Goal: Ask a question: Seek information or help from site administrators or community

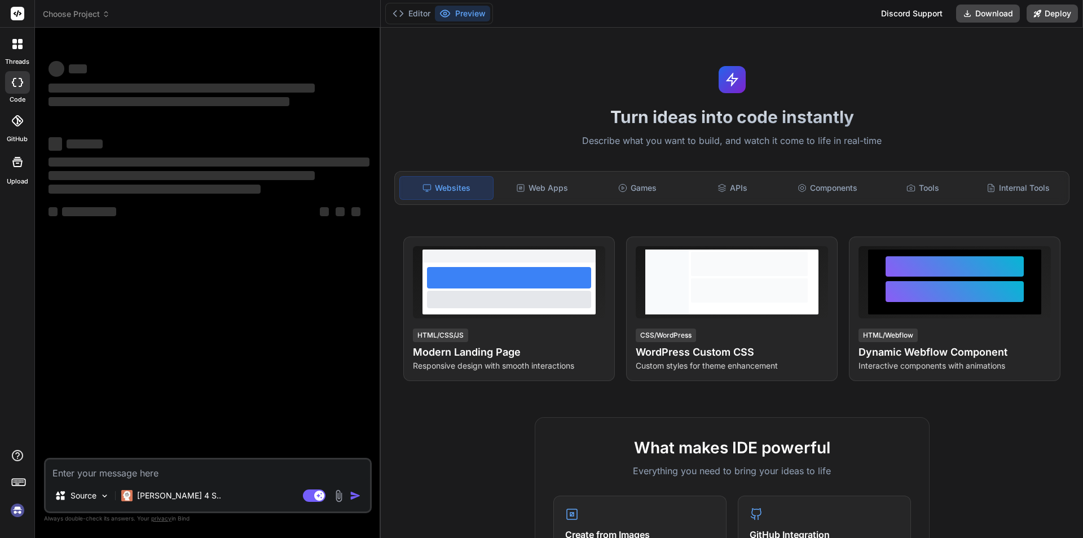
type textarea "x"
click at [140, 472] on textarea at bounding box center [208, 469] width 324 height 20
type textarea "h"
type textarea "x"
type textarea "hi"
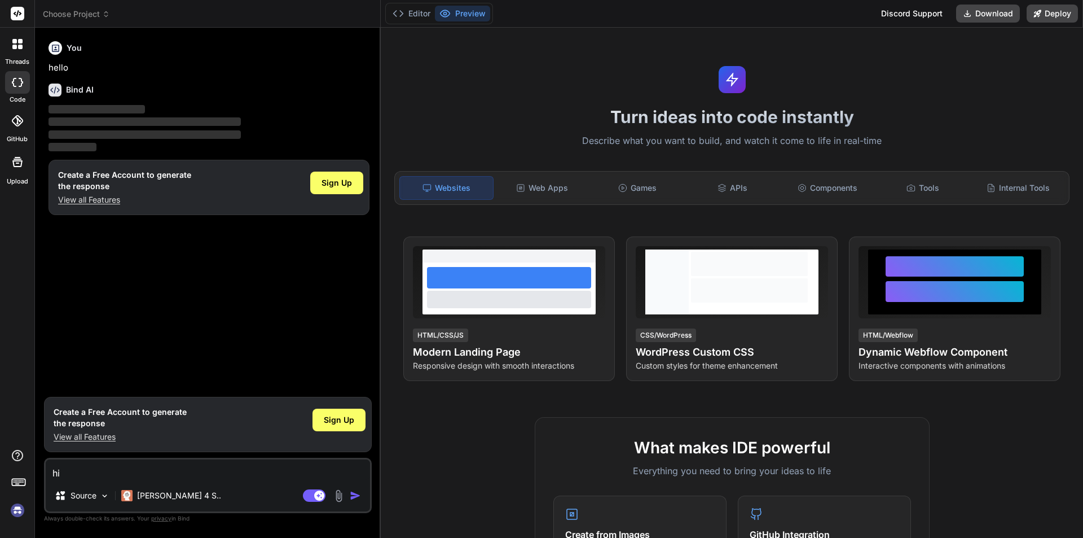
type textarea "x"
type textarea "hi"
click at [353, 494] on img "button" at bounding box center [355, 495] width 11 height 11
click at [351, 489] on div "Agent Mode. When this toggle is activated, AI automatically makes decisions, re…" at bounding box center [333, 496] width 65 height 14
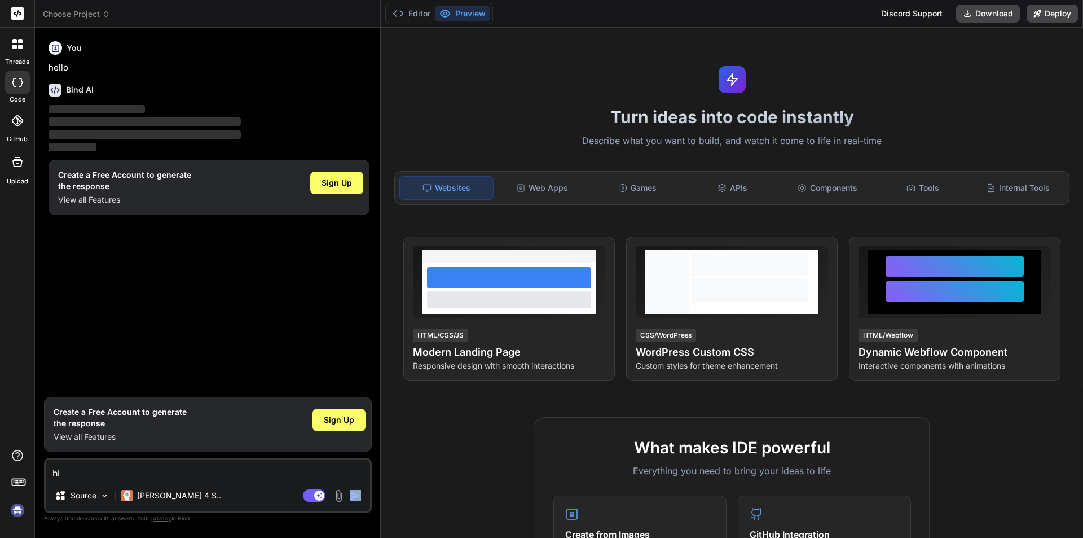
click at [350, 489] on div "Agent Mode. When this toggle is activated, AI automatically makes decisions, re…" at bounding box center [333, 496] width 65 height 14
click at [340, 421] on span "Sign Up" at bounding box center [339, 419] width 30 height 11
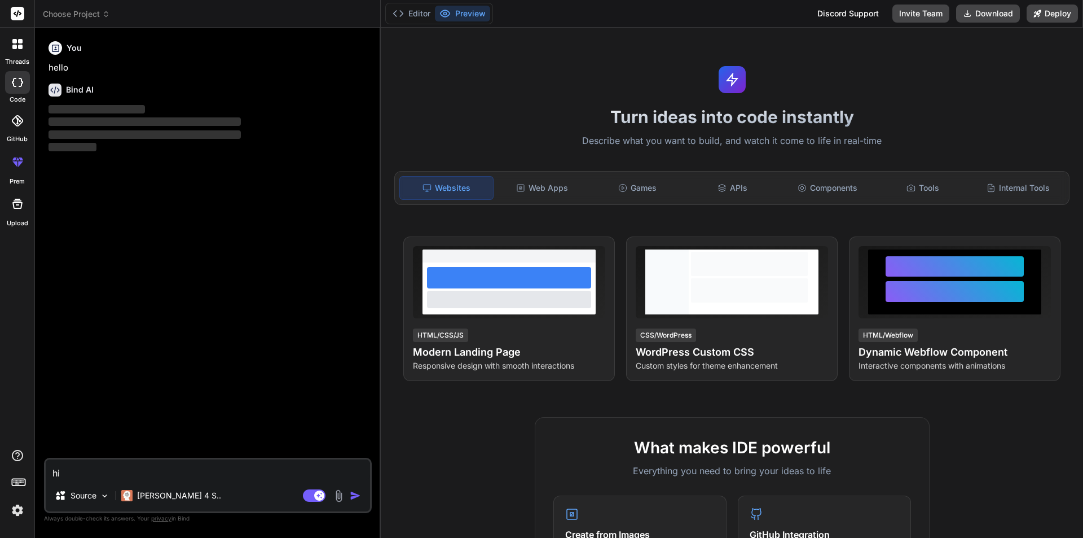
click at [357, 497] on img "button" at bounding box center [355, 495] width 11 height 11
click at [357, 495] on img "button" at bounding box center [355, 495] width 11 height 11
click at [357, 494] on img "button" at bounding box center [355, 495] width 11 height 11
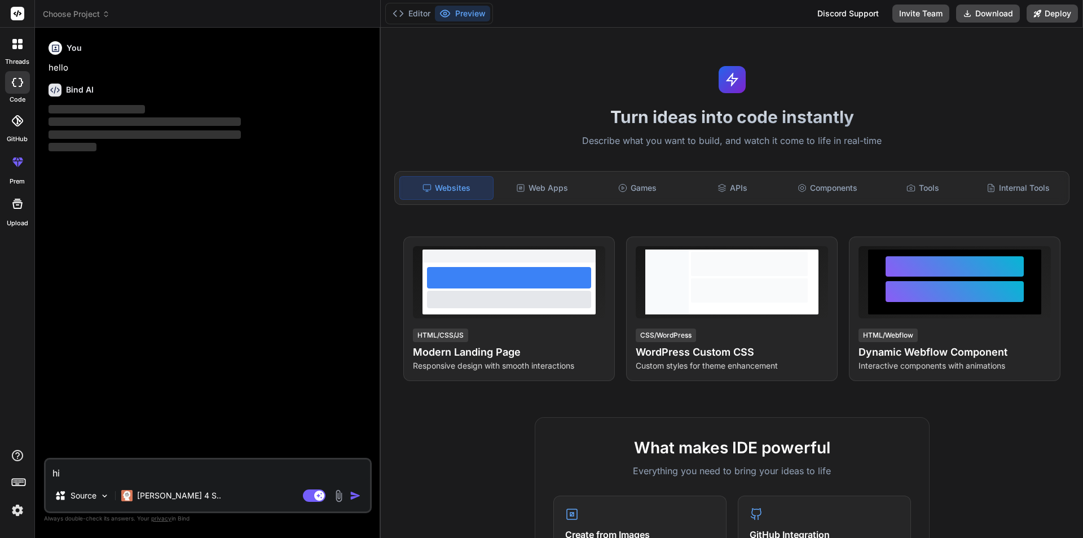
click at [357, 494] on img "button" at bounding box center [355, 495] width 11 height 11
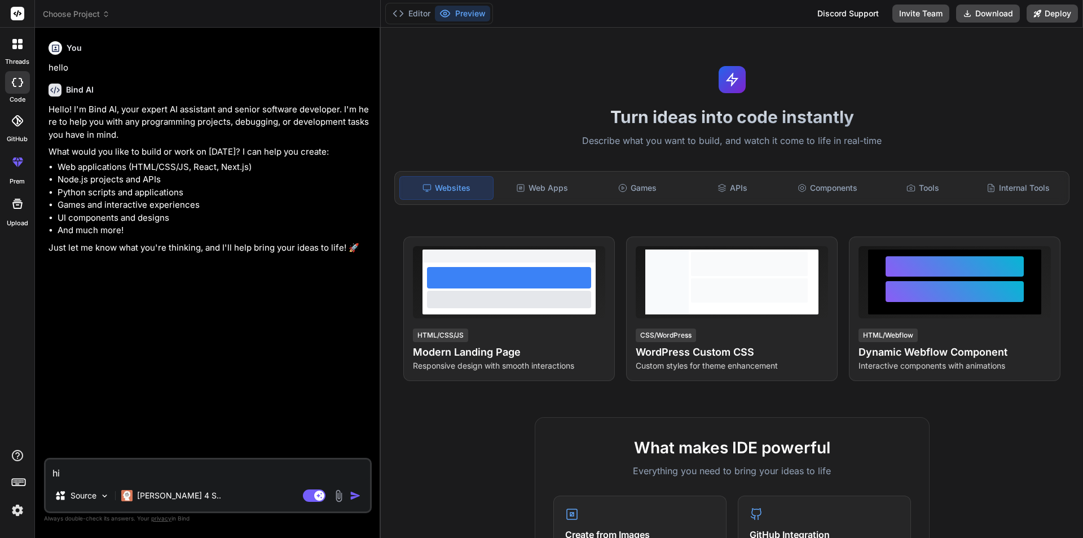
click at [355, 497] on img "button" at bounding box center [355, 495] width 11 height 11
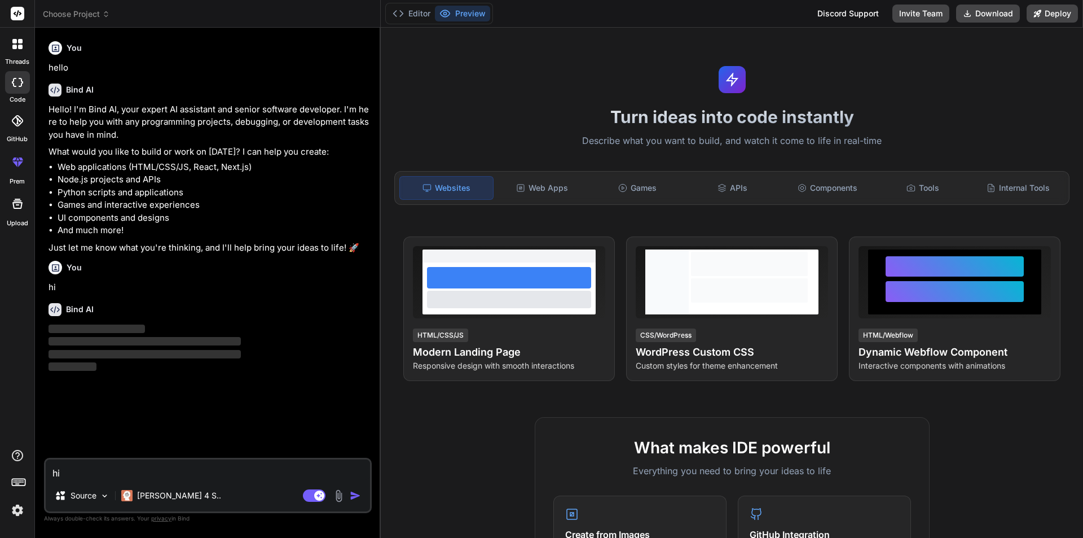
click at [355, 497] on img "button" at bounding box center [355, 495] width 11 height 11
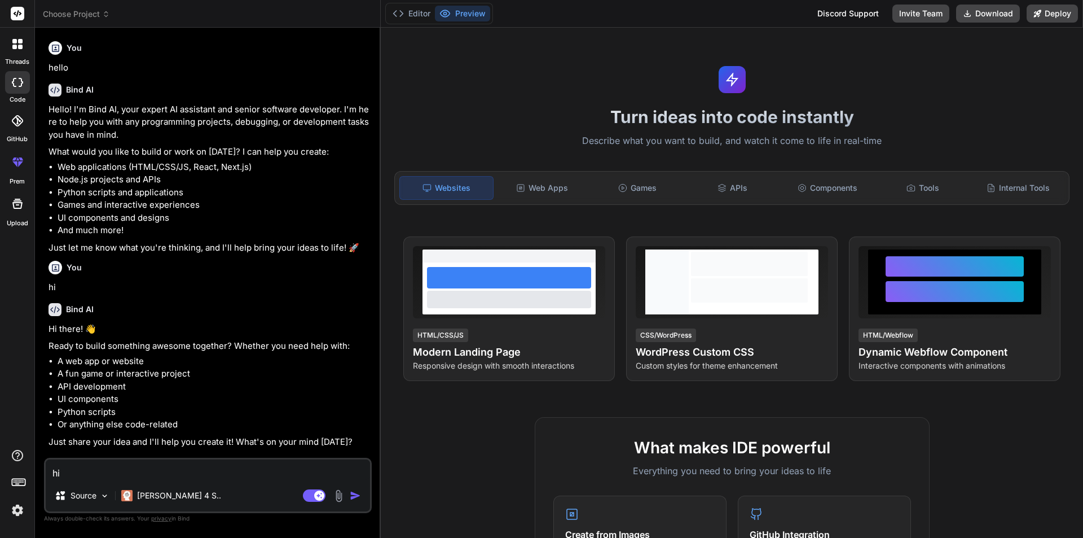
type textarea "x"
click at [157, 468] on textarea "hi" at bounding box center [208, 469] width 324 height 20
type textarea "g"
type textarea "x"
type textarea "gi"
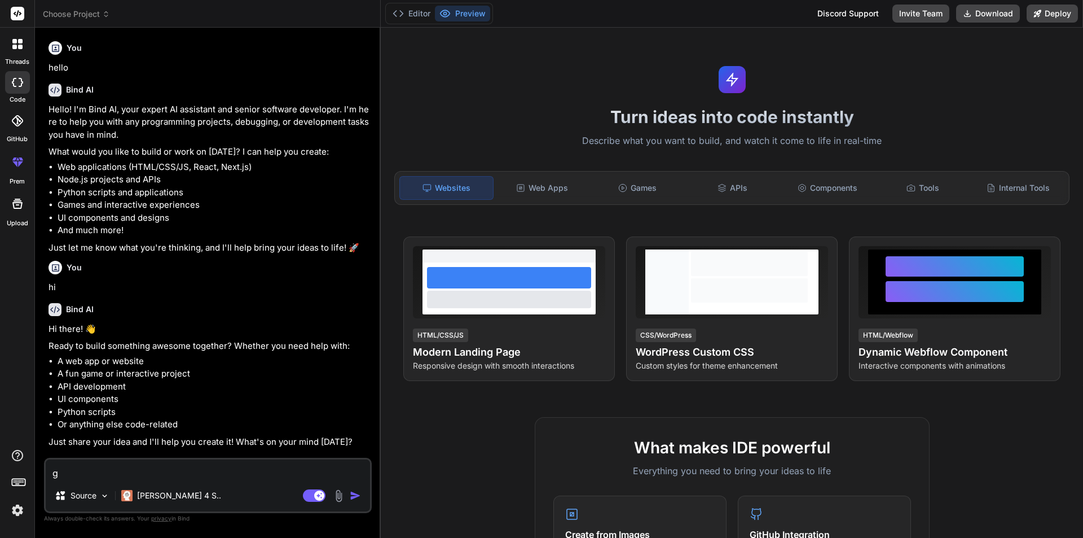
type textarea "x"
type textarea "giv"
type textarea "x"
type textarea "give"
type textarea "x"
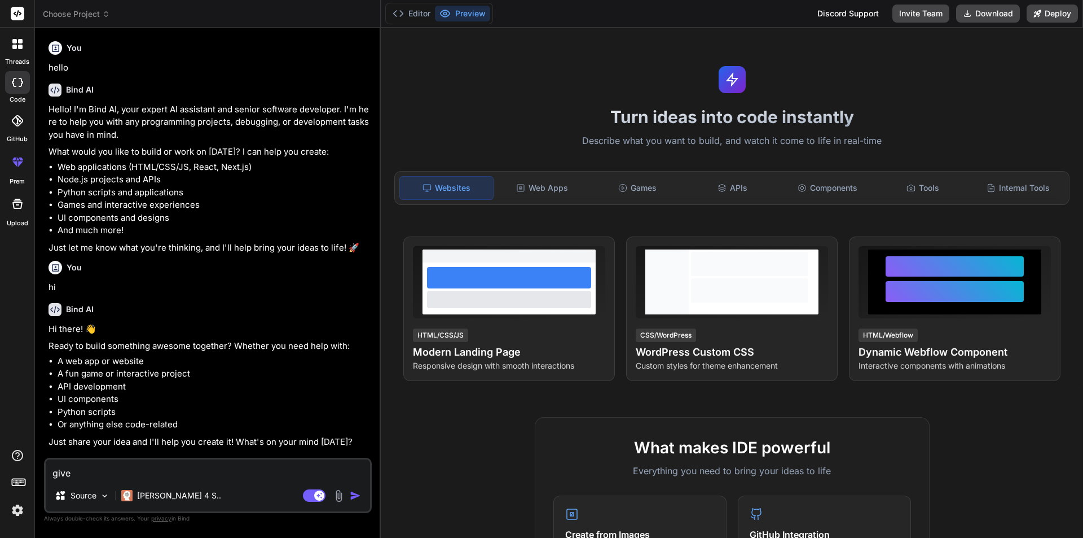
type textarea "give"
type textarea "x"
type textarea "give m"
type textarea "x"
type textarea "give me"
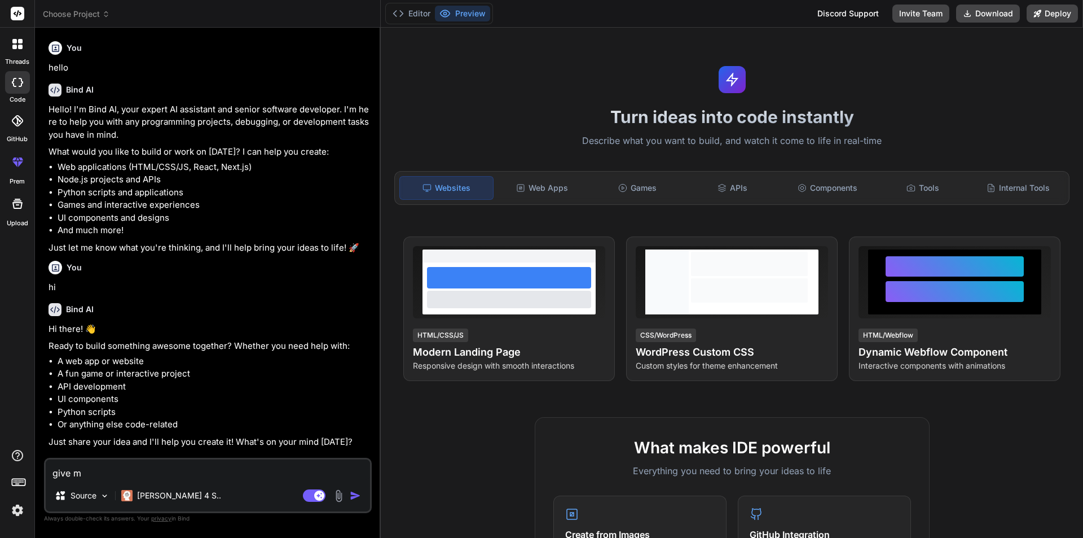
type textarea "x"
type textarea "give me"
type textarea "x"
type textarea "give me a"
type textarea "x"
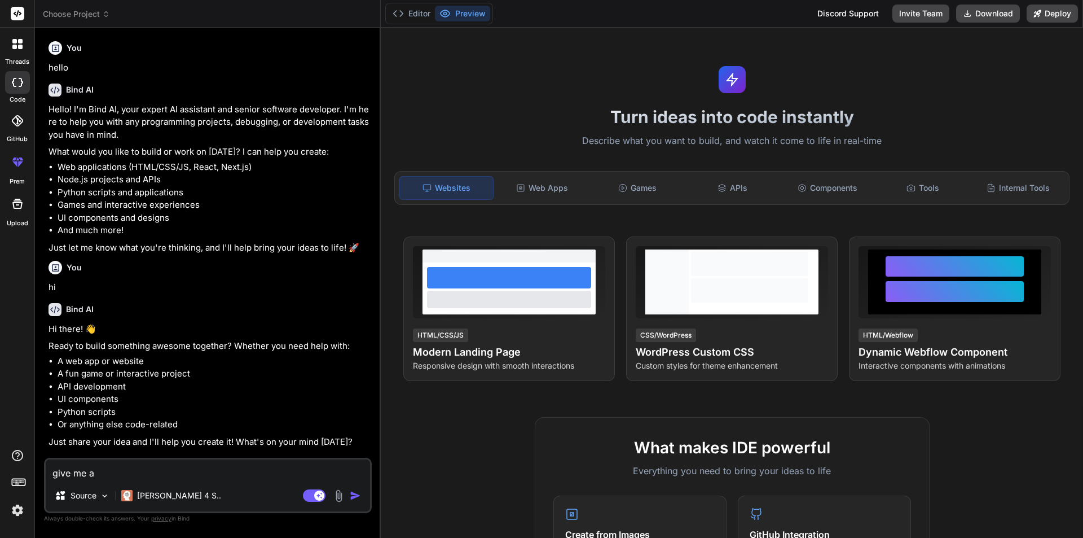
type textarea "give me an"
type textarea "x"
type textarea "give me ang"
type textarea "x"
type textarea "give me angu"
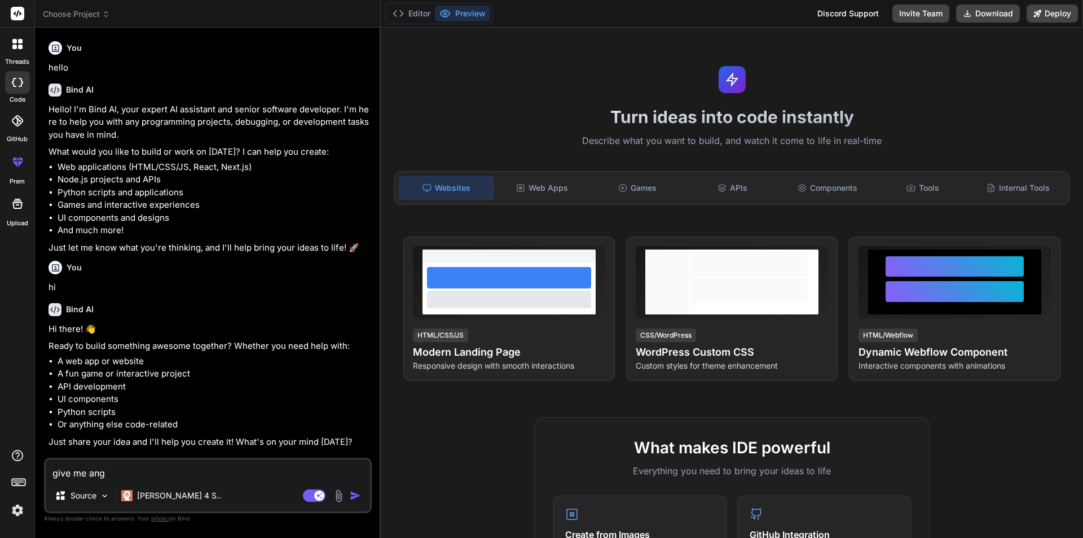
type textarea "x"
type textarea "give me angul"
type textarea "x"
type textarea "give me angula"
type textarea "x"
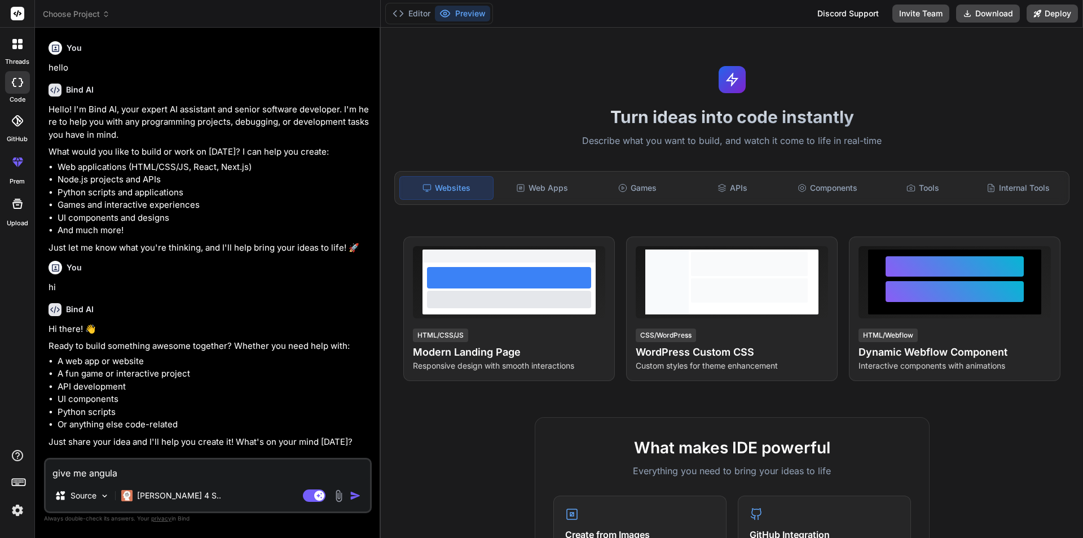
type textarea "give me angular"
type textarea "x"
type textarea "give me angular"
type textarea "x"
type textarea "give me angular i"
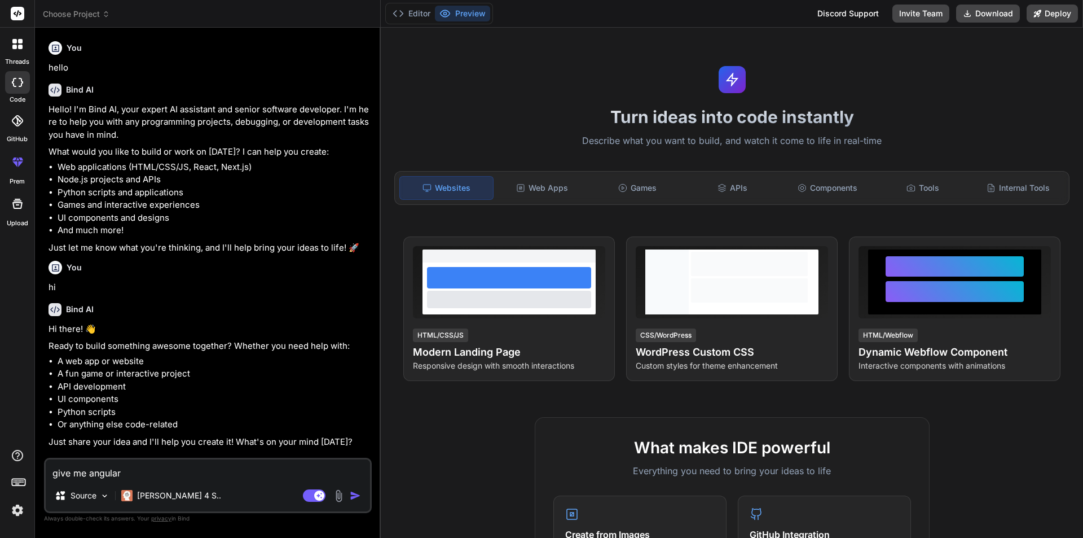
type textarea "x"
type textarea "give me angular in"
type textarea "x"
type textarea "give me angular int"
type textarea "x"
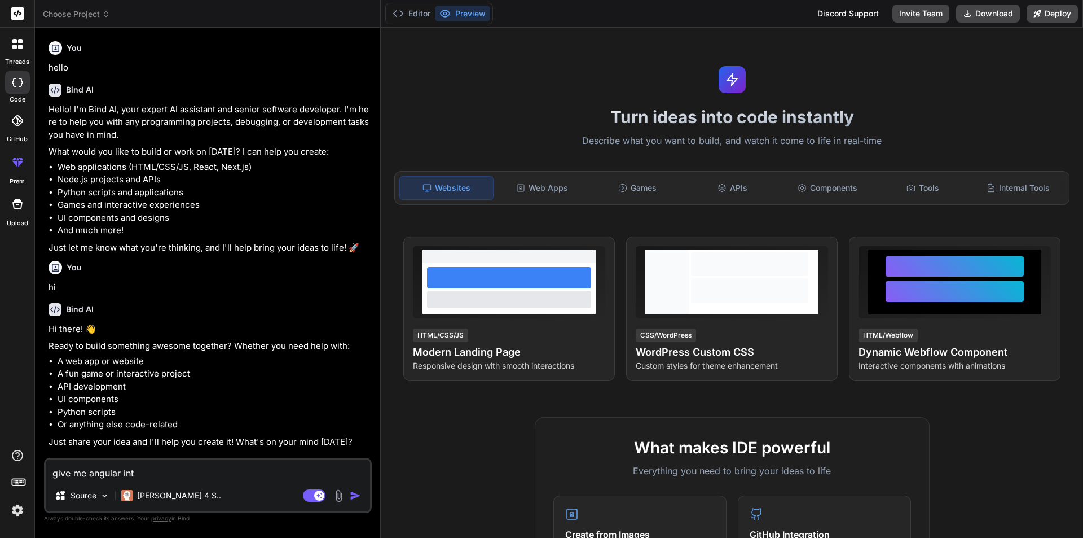
type textarea "give me angular inte"
type textarea "x"
type textarea "give me angular inter"
type textarea "x"
type textarea "give me angular interv"
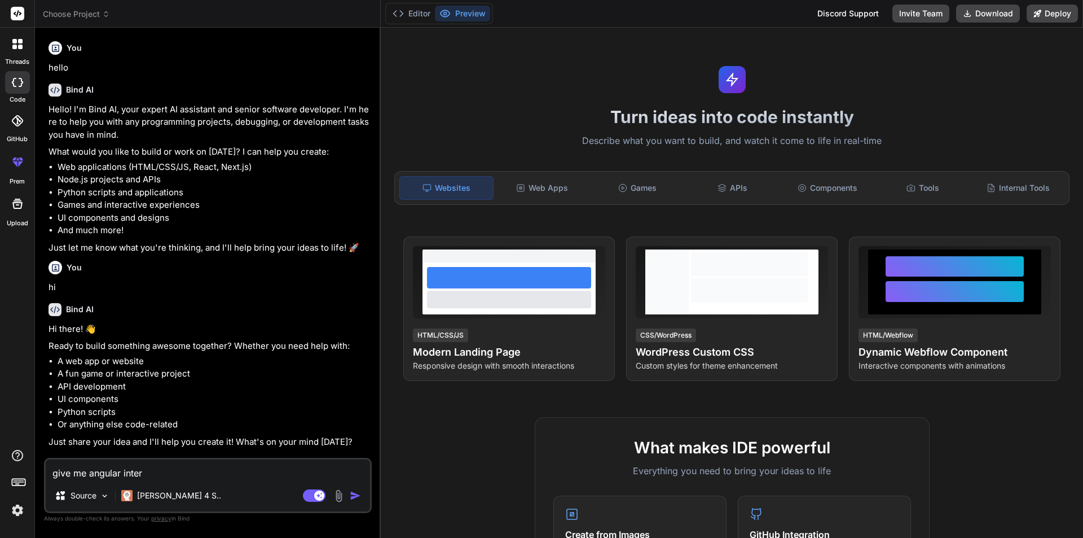
type textarea "x"
type textarea "give me angular intervi"
type textarea "x"
type textarea "give me angular intervie"
type textarea "x"
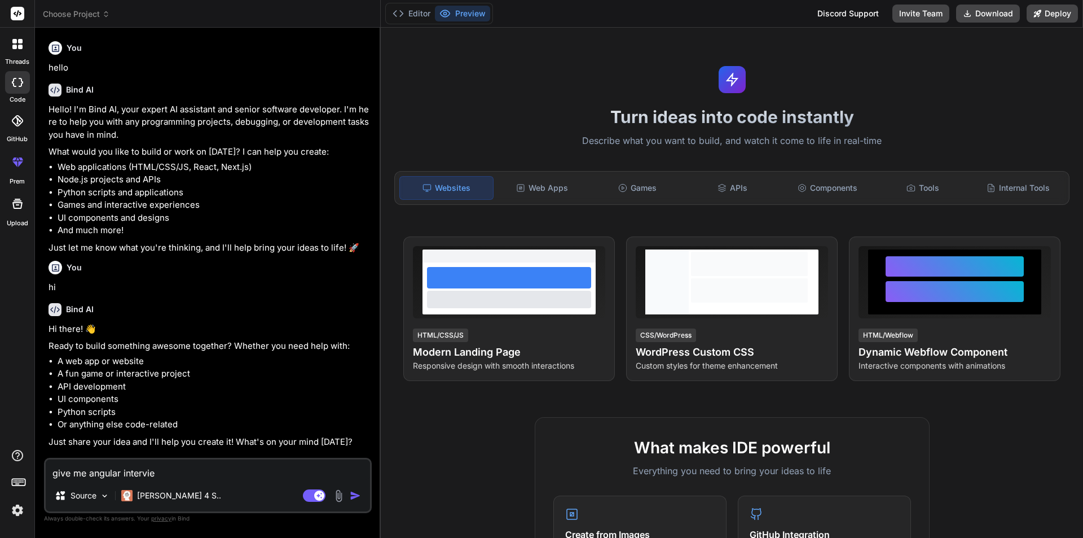
type textarea "give me angular interview"
type textarea "x"
type textarea "give me angular interview"
type textarea "x"
type textarea "give me angular interview q"
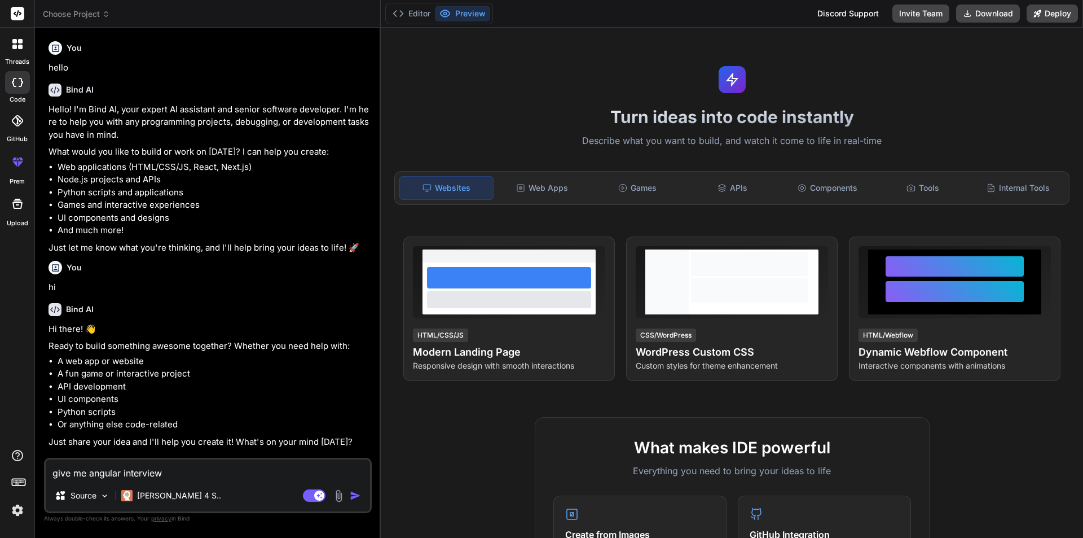
type textarea "x"
type textarea "give me angular interview qu"
type textarea "x"
type textarea "give me angular interview que"
type textarea "x"
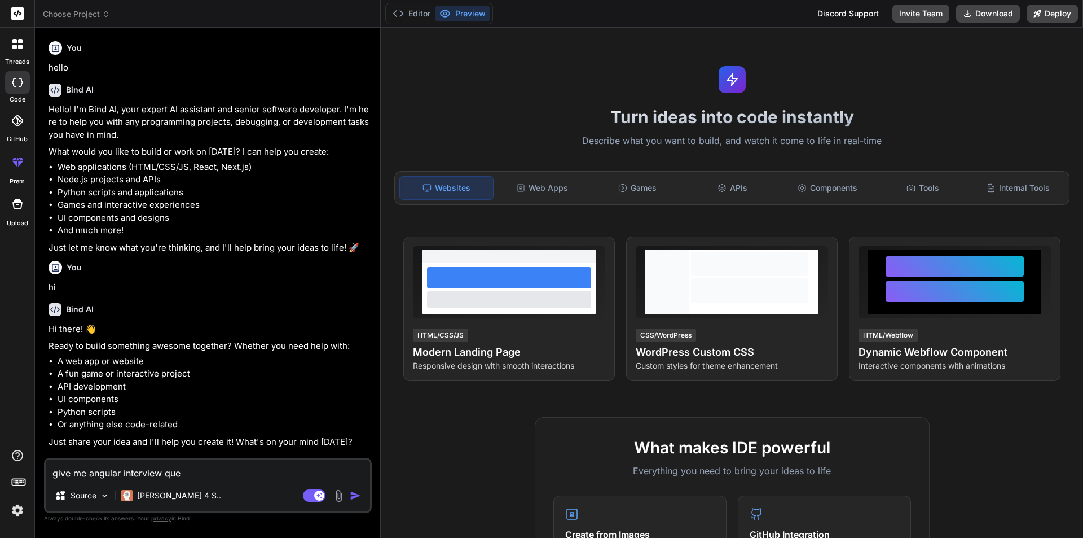
type textarea "give me angular interview ques"
type textarea "x"
type textarea "give me angular interview quest"
type textarea "x"
type textarea "give me angular interview questi"
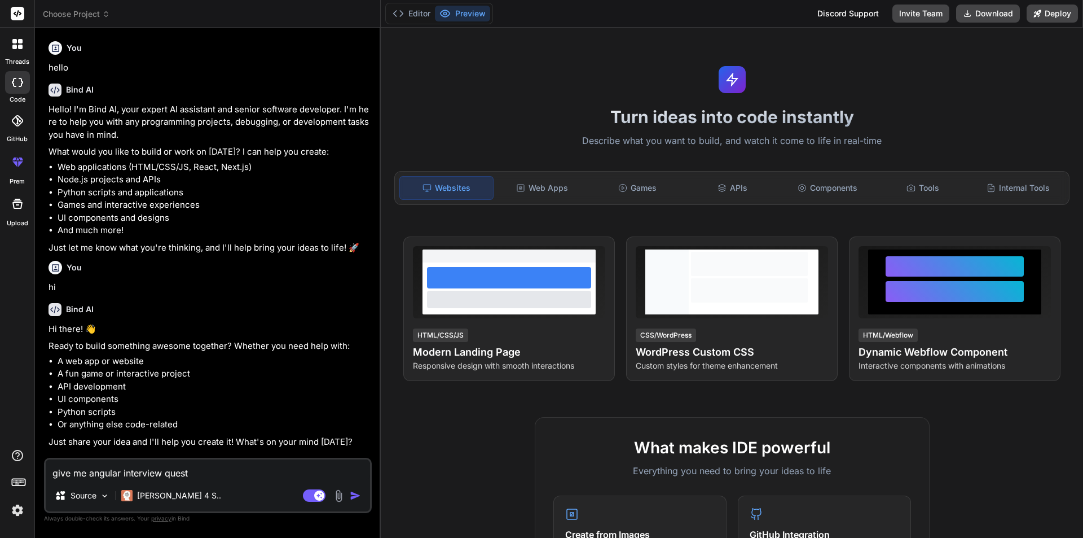
type textarea "x"
type textarea "give me angular interview questio"
type textarea "x"
type textarea "give me angular interview question"
type textarea "x"
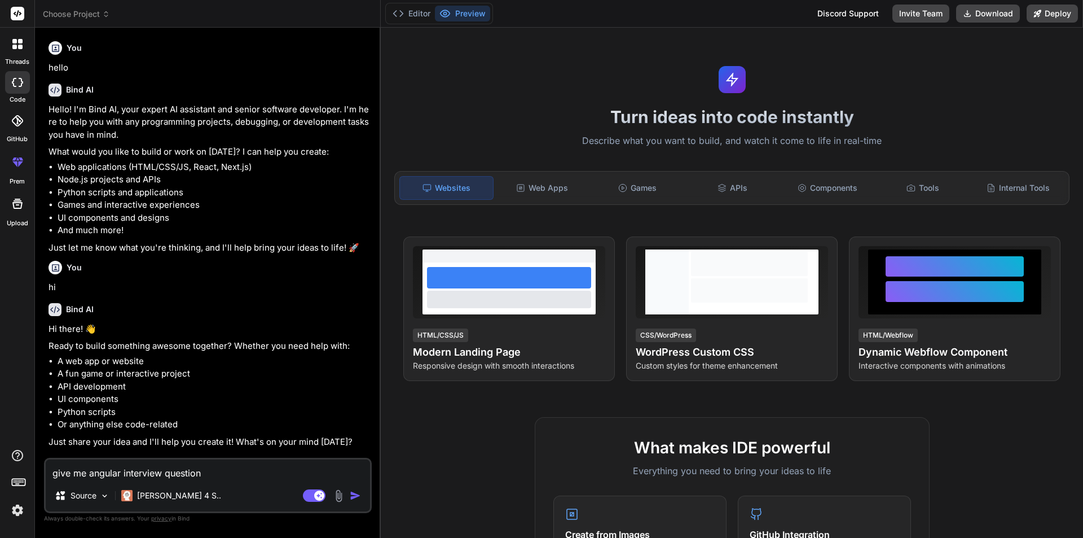
type textarea "give me angular interview question"
type textarea "x"
type textarea "give me angular interview question a"
type textarea "x"
type textarea "give me angular interview question an"
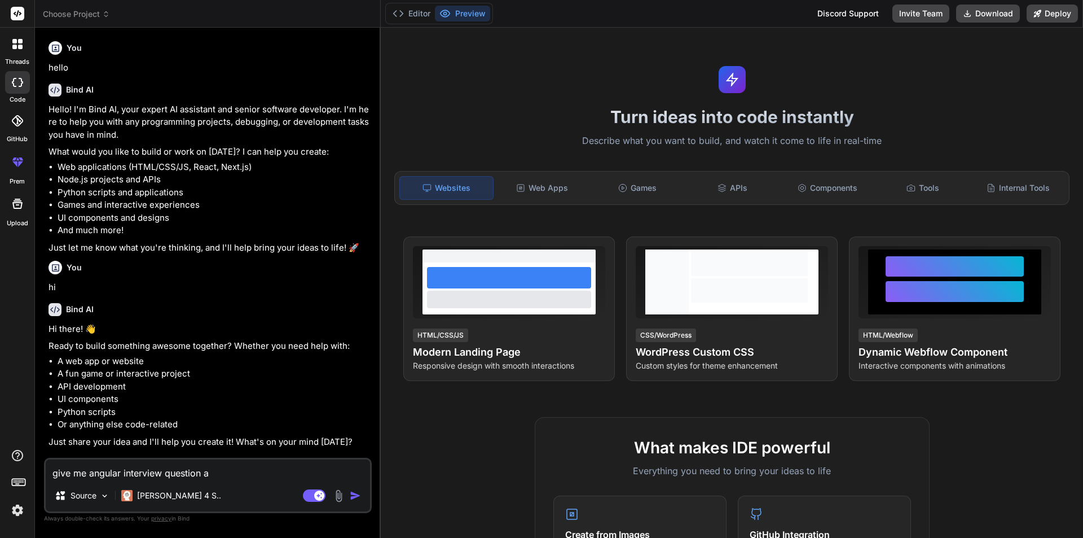
type textarea "x"
type textarea "give me angular interview question ans"
type textarea "x"
type textarea "give me angular interview question answ"
type textarea "x"
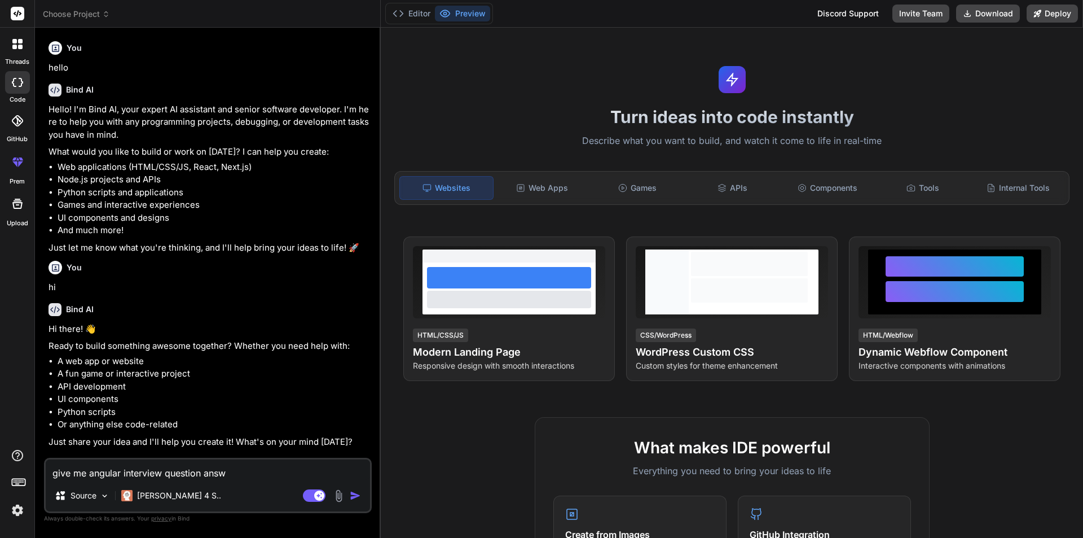
type textarea "give me angular interview question answe"
type textarea "x"
type textarea "give me angular interview question answer"
type textarea "x"
type textarea "give me angular interview question answer"
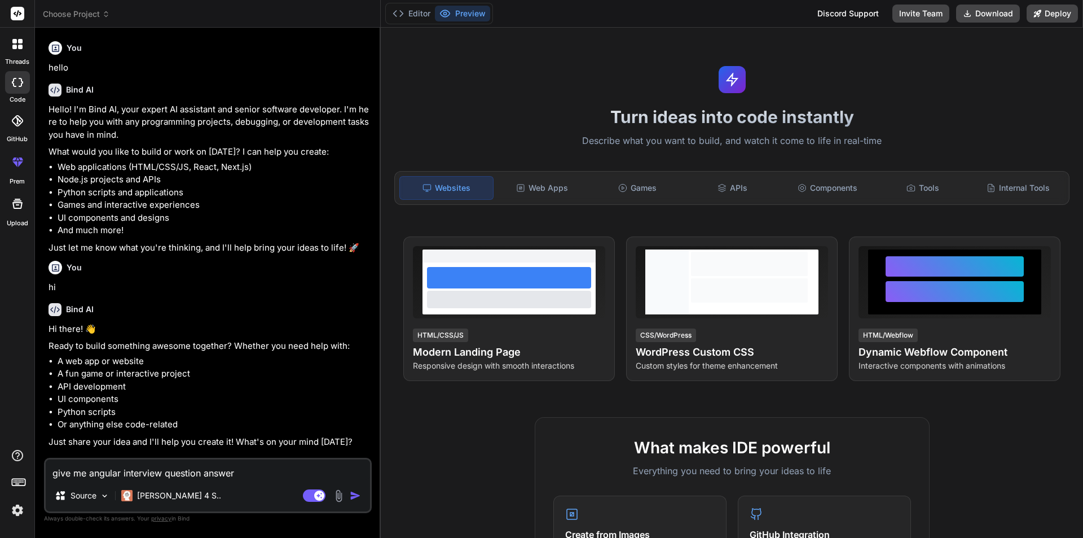
type textarea "x"
type textarea "give me angular interview question answer b"
type textarea "x"
type textarea "give me angular interview question answer ba"
type textarea "x"
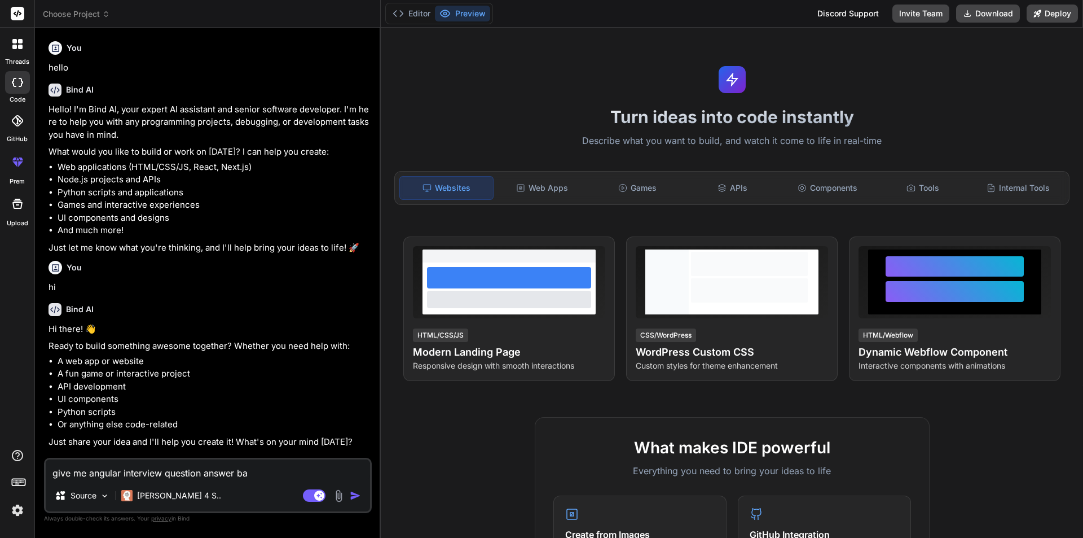
type textarea "give me angular interview question answer bas"
type textarea "x"
type textarea "give me angular interview question answer base"
type textarea "x"
type textarea "give me angular interview question answer based"
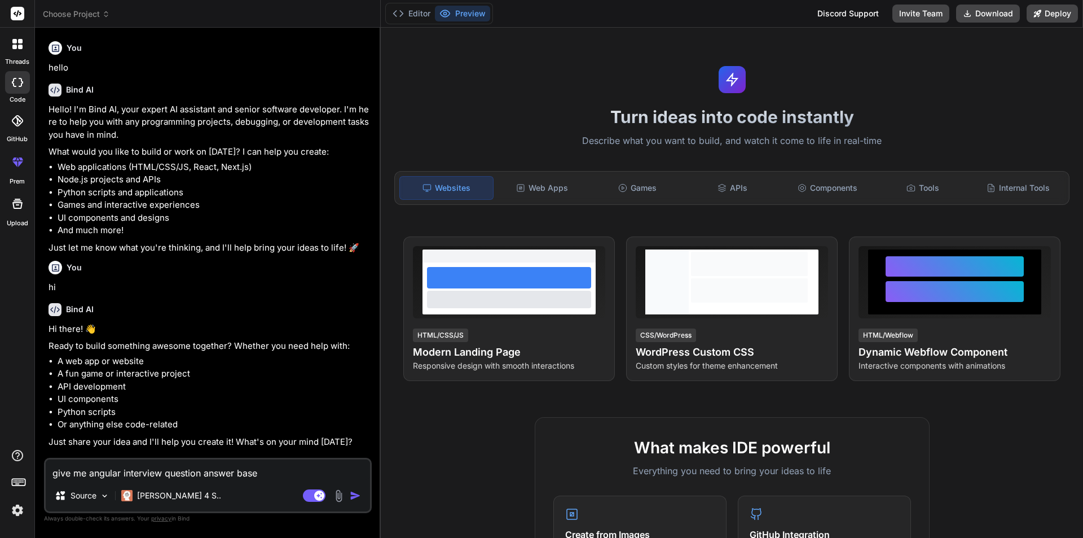
type textarea "x"
type textarea "give me angular interview question answer based"
type textarea "x"
type textarea "give me angular interview question answer based o"
type textarea "x"
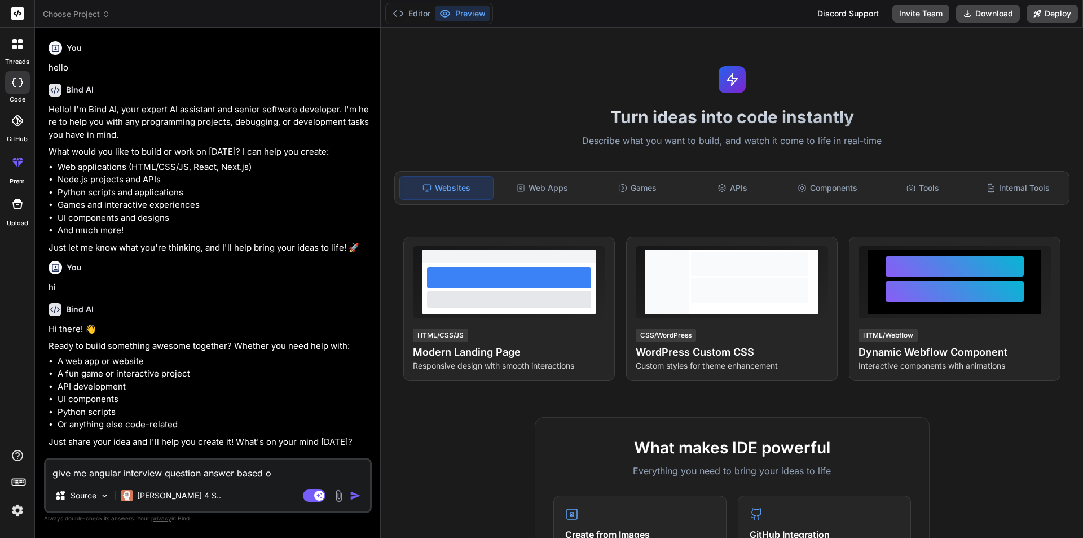
type textarea "give me angular interview question answer based on"
type textarea "x"
type textarea "give me angular interview question answer based on"
type textarea "x"
type textarea "give me angular interview question answer based on t"
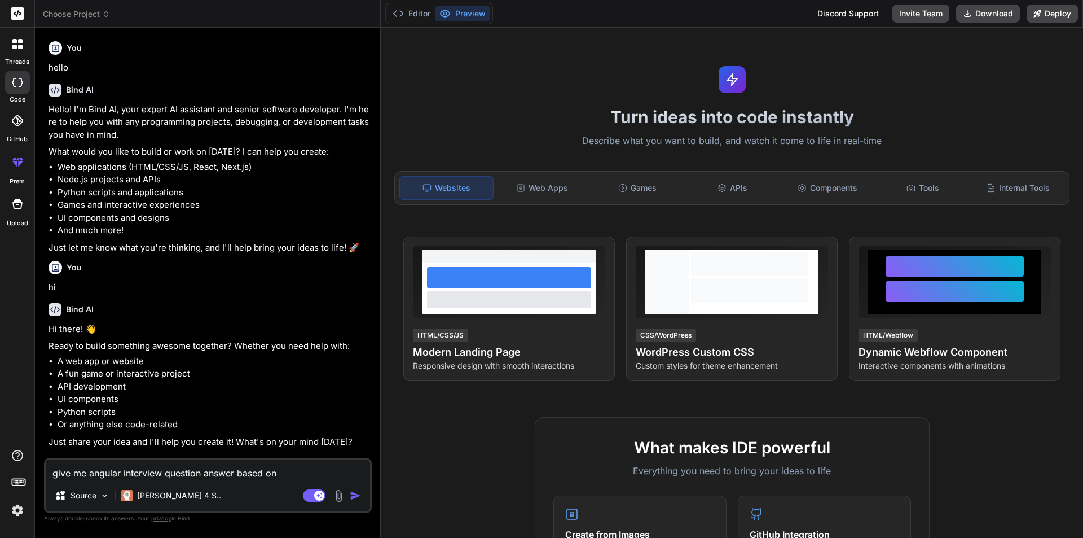
type textarea "x"
type textarea "give me angular interview question answer based on tw"
type textarea "x"
type textarea "give me angular interview question answer based on two"
type textarea "x"
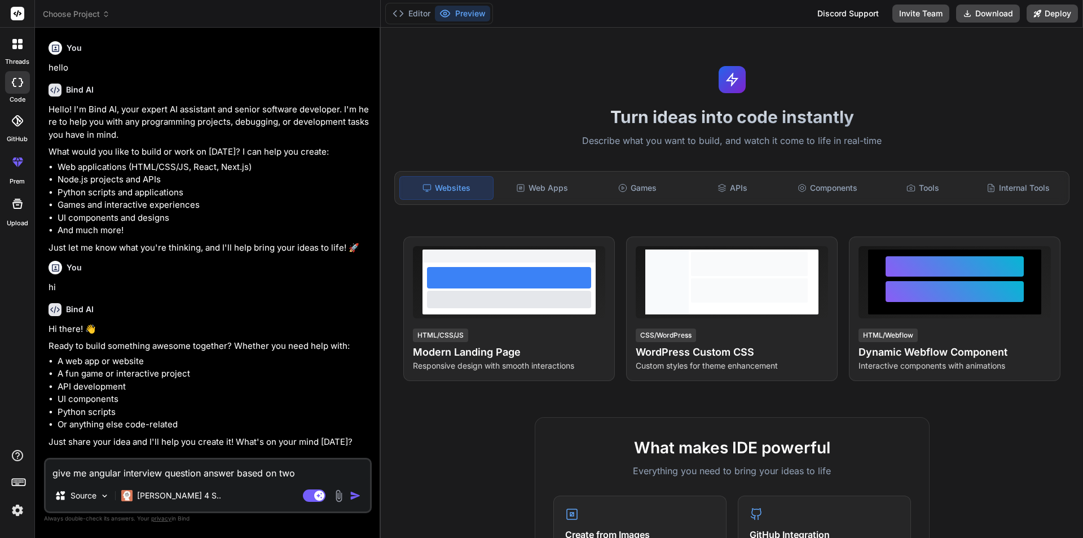
type textarea "give me angular interview question answer based on two"
type textarea "x"
type textarea "give me angular interview question answer based on two y"
type textarea "x"
type textarea "give me angular interview question answer based on two ye"
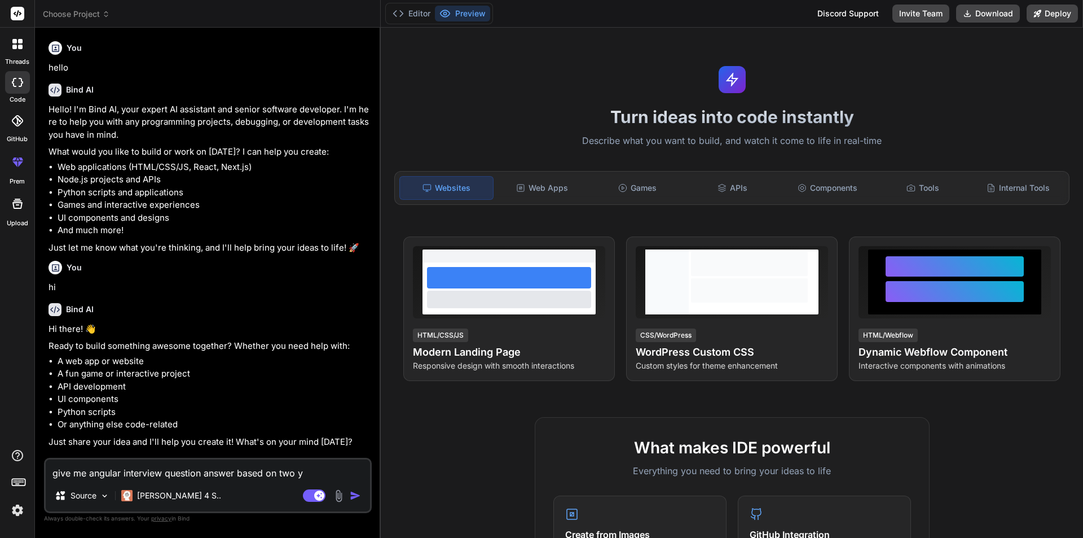
type textarea "x"
type textarea "give me angular interview question answer based on two yea"
type textarea "x"
type textarea "give me angular interview question answer based on two year"
type textarea "x"
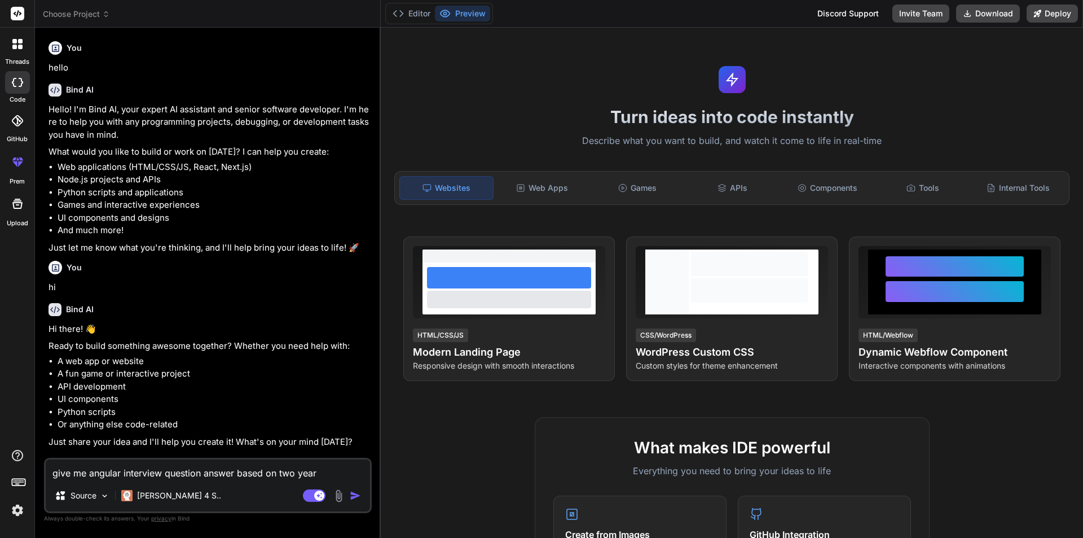
type textarea "give me angular interview question answer based on two year"
type textarea "x"
type textarea "give me angular interview question answer based on two year e"
type textarea "x"
type textarea "give me angular interview question answer based on two year ex"
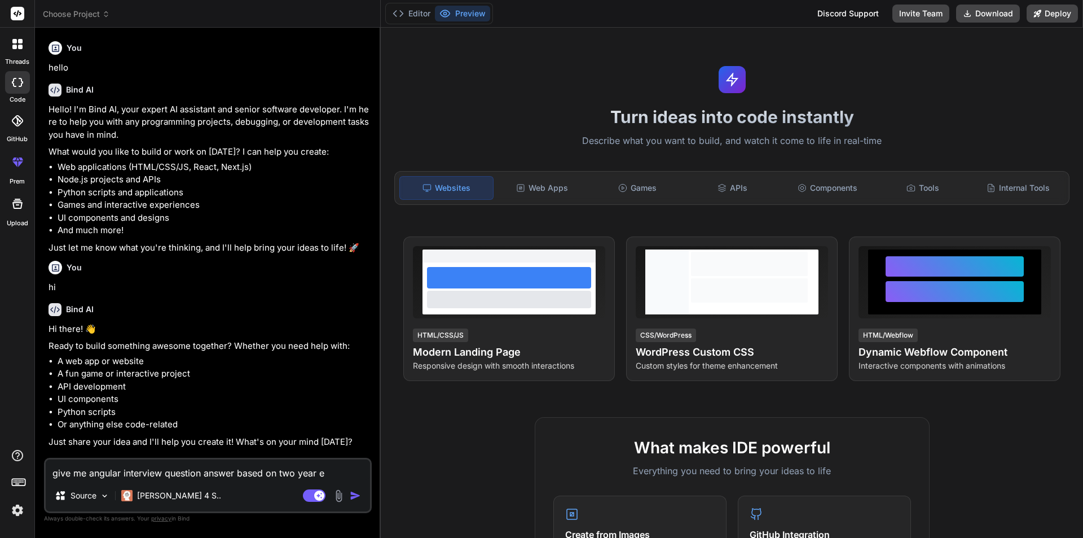
type textarea "x"
type textarea "give me angular interview question answer based on two year exp"
type textarea "x"
type textarea "give me angular interview question answer based on two year expe"
type textarea "x"
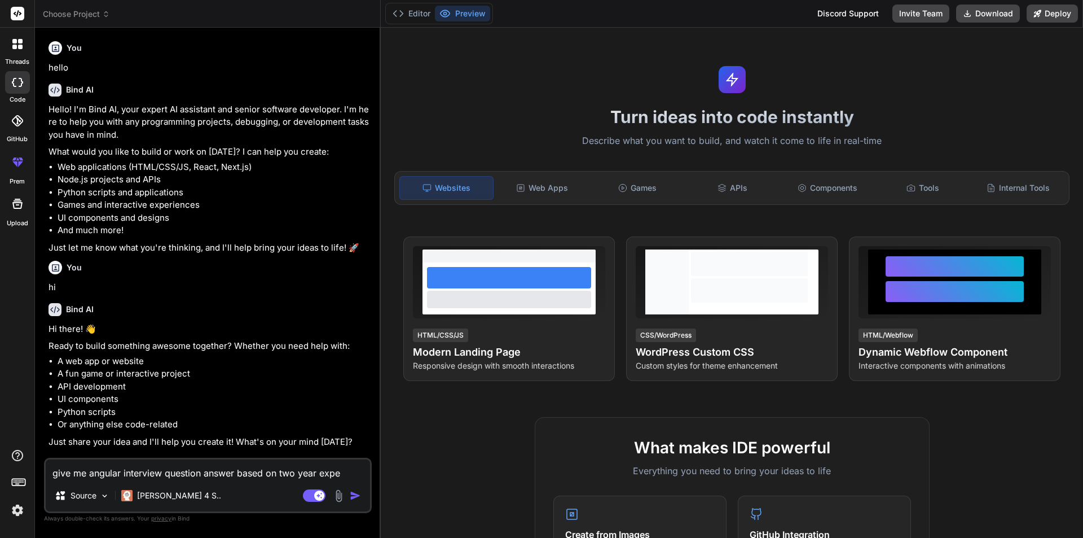
type textarea "give me angular interview question answer based on two year exper"
type textarea "x"
type textarea "give me angular interview question answer based on two year experi"
type textarea "x"
type textarea "give me angular interview question answer based on two year experie"
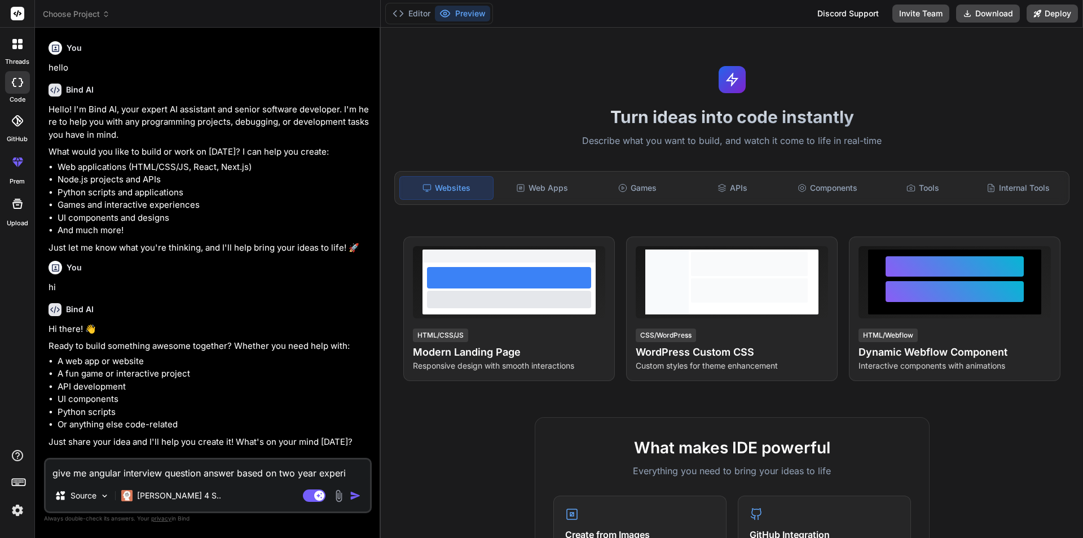
type textarea "x"
type textarea "give me angular interview question answer based on two year experien"
type textarea "x"
type textarea "give me angular interview question answer based on two year experienc"
type textarea "x"
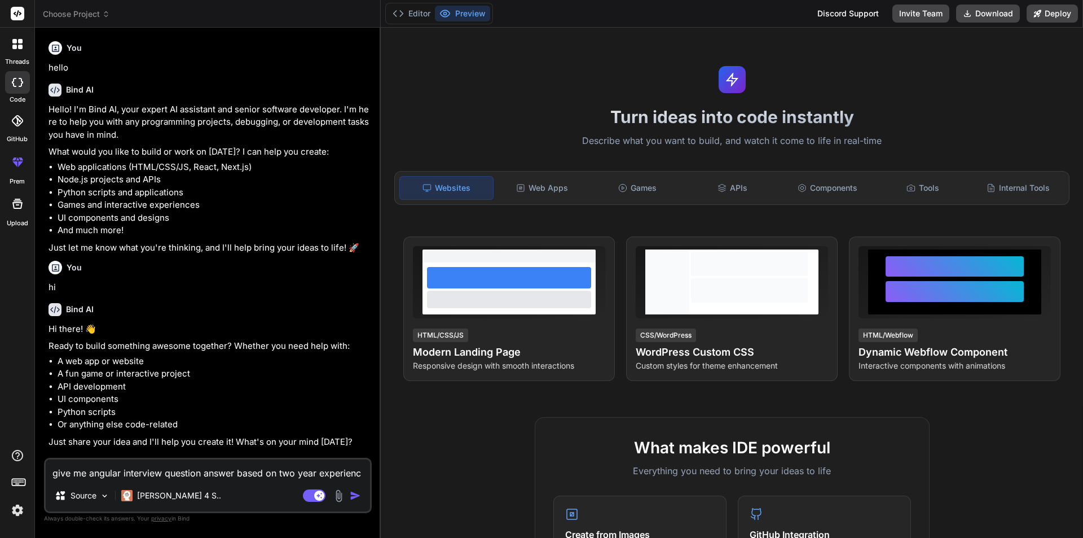
type textarea "give me angular interview question answer based on two year experience"
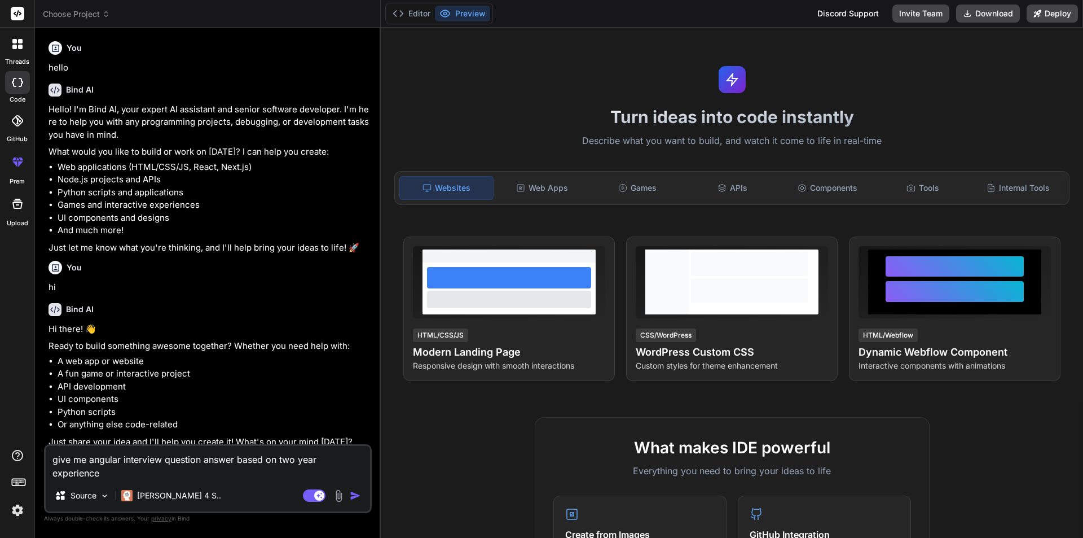
type textarea "x"
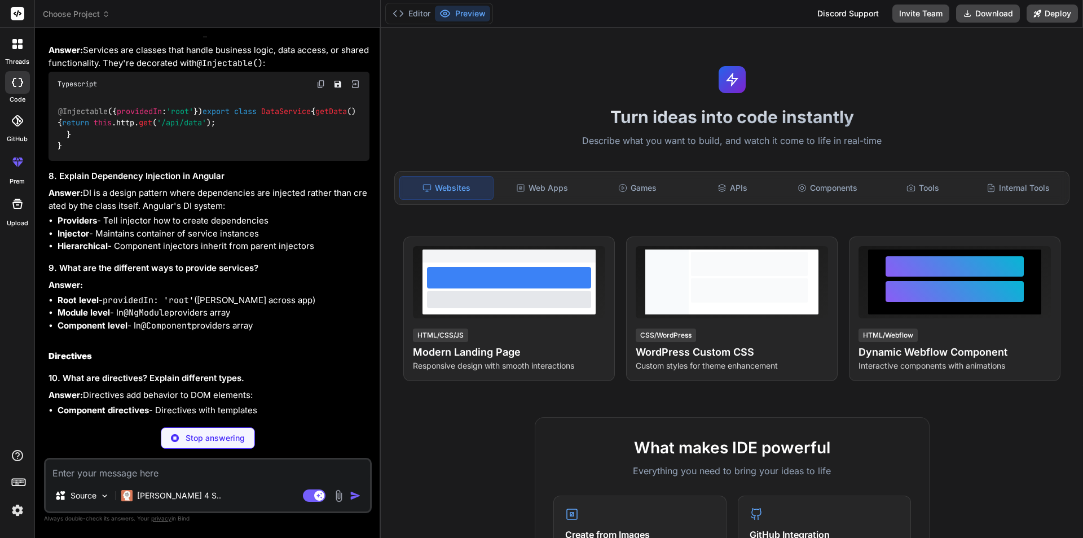
scroll to position [1295, 0]
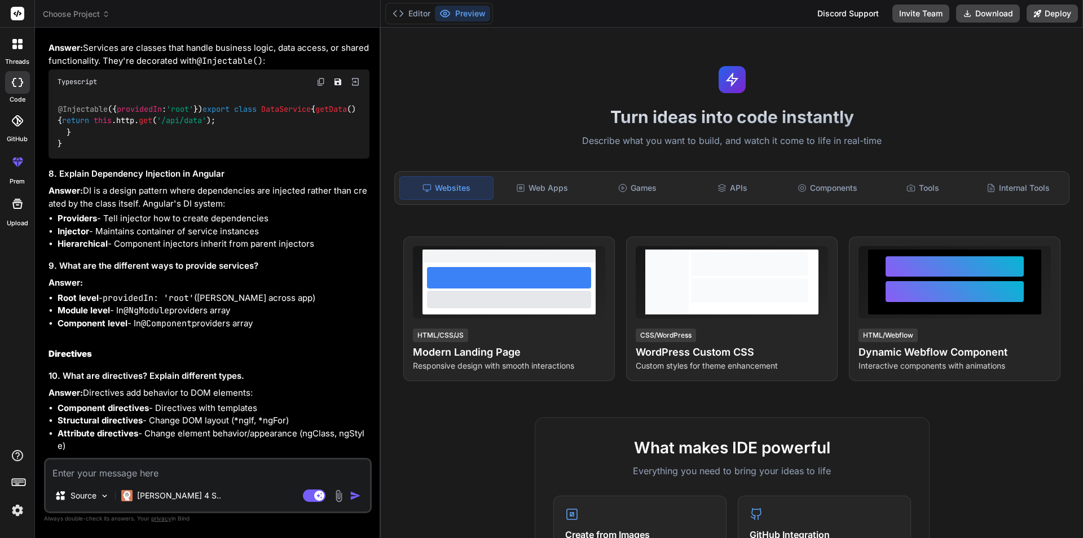
type textarea "x"
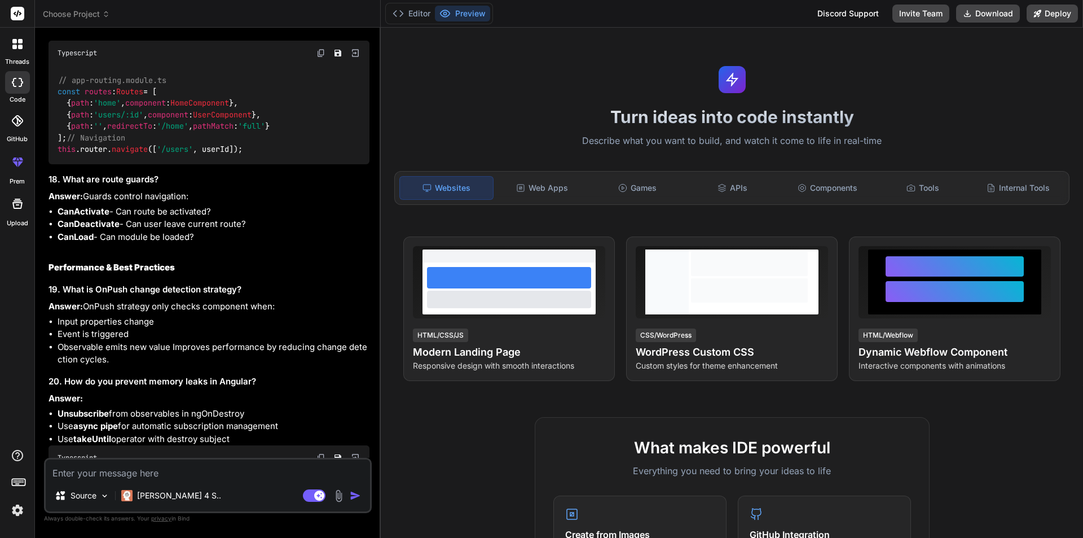
scroll to position [2536, 0]
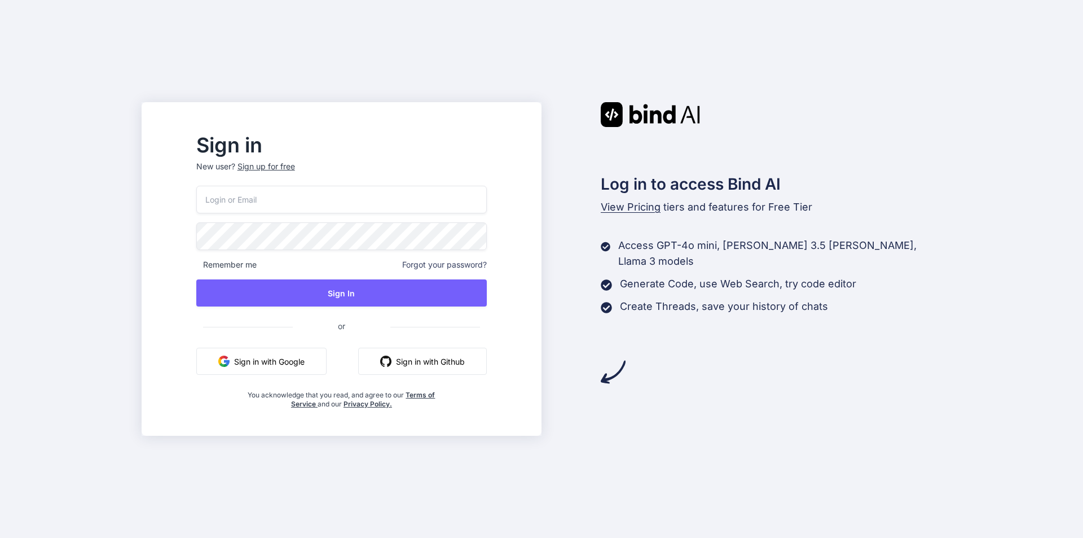
click at [289, 201] on input "email" at bounding box center [341, 200] width 291 height 28
type input "[PERSON_NAME][EMAIL_ADDRESS][DOMAIN_NAME]"
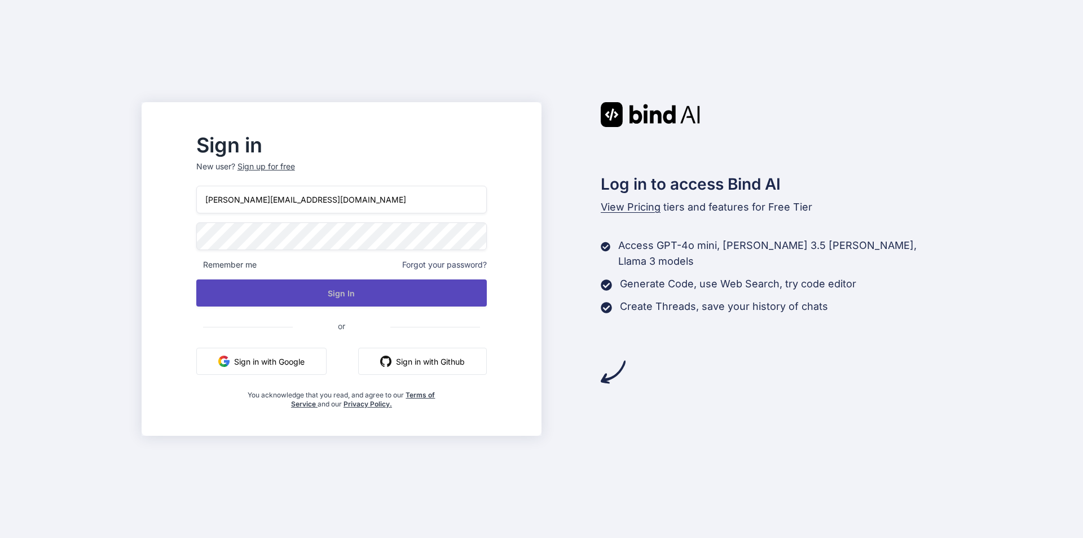
click at [369, 295] on button "Sign In" at bounding box center [341, 292] width 291 height 27
